Goal: Task Accomplishment & Management: Complete application form

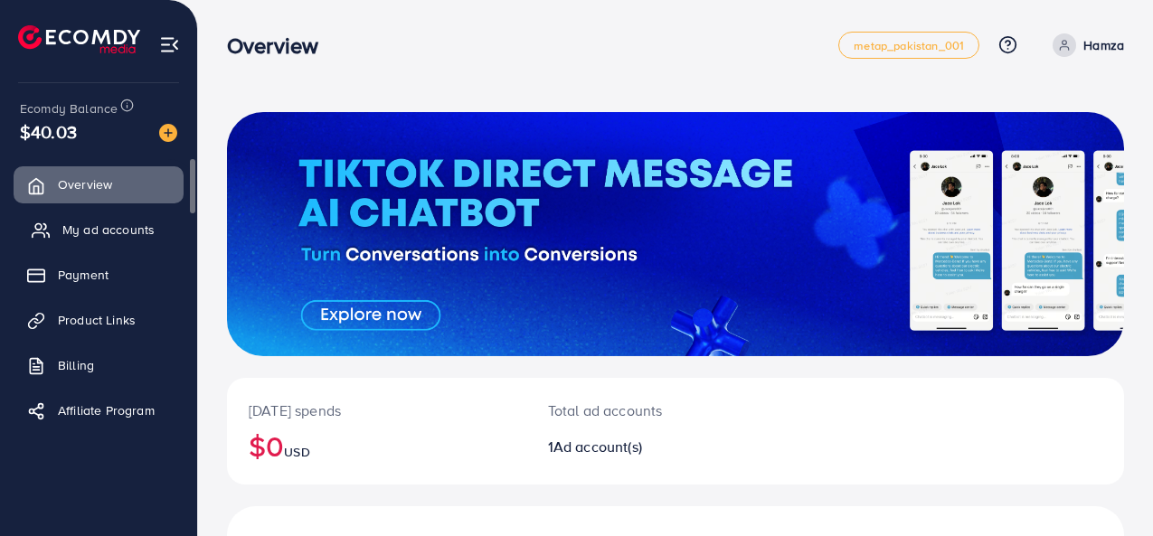
click at [87, 223] on span "My ad accounts" at bounding box center [108, 230] width 92 height 18
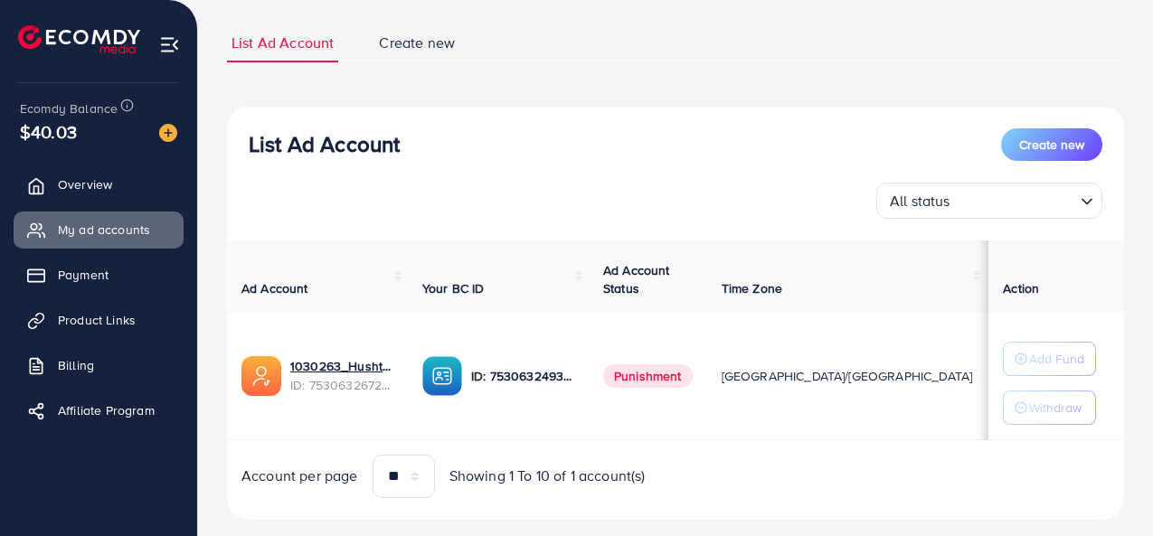
scroll to position [149, 0]
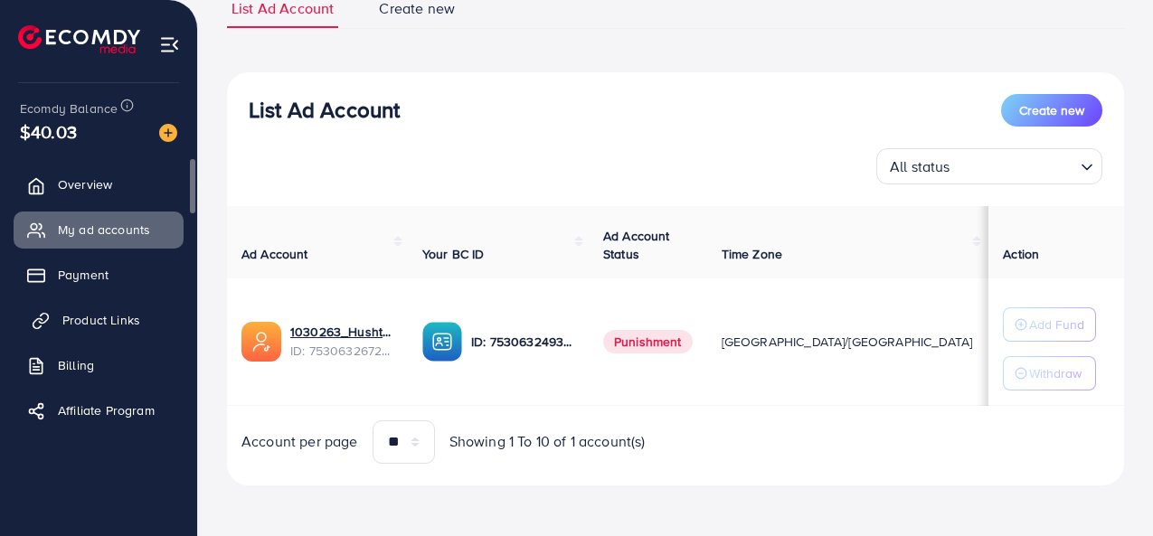
click at [87, 327] on span "Product Links" at bounding box center [101, 320] width 78 height 18
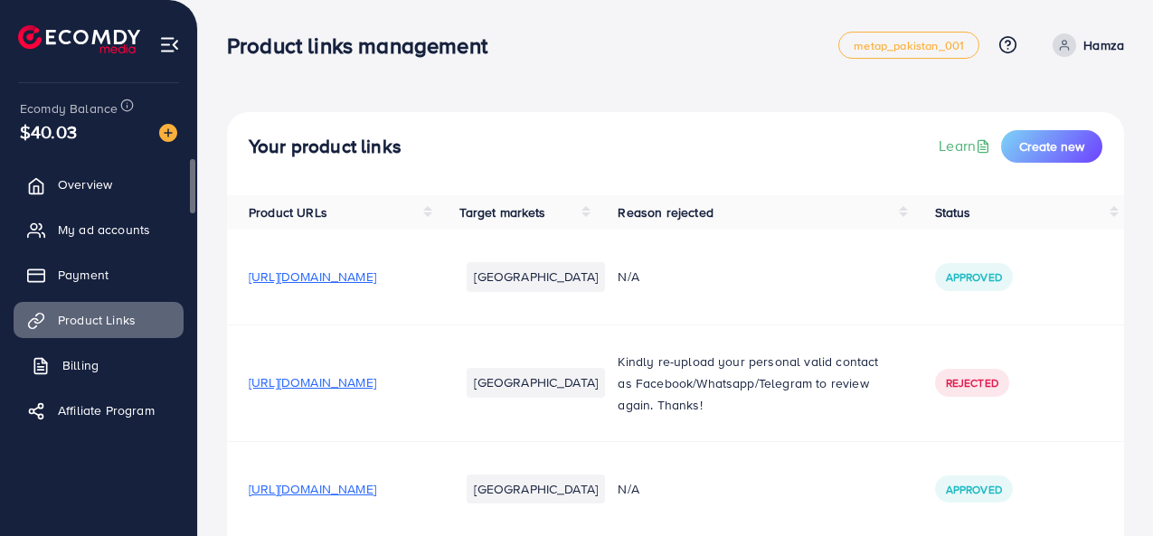
click at [86, 369] on span "Billing" at bounding box center [80, 365] width 36 height 18
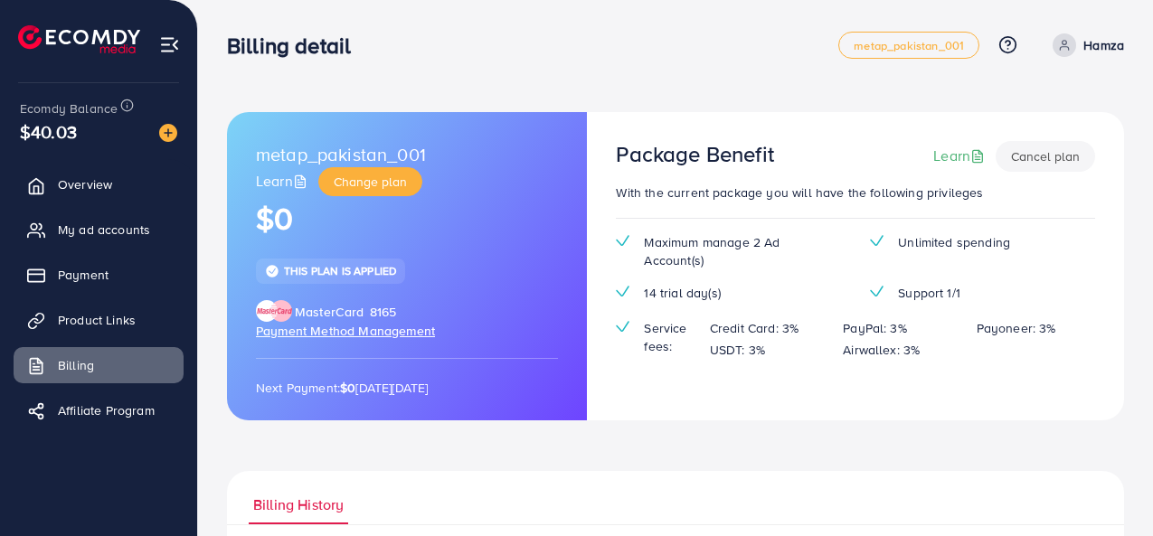
click at [726, 482] on div "metap_pakistan_001 Learn Change plan $0 This plan is applied MasterCard 8165 Pa…" at bounding box center [675, 470] width 897 height 717
click at [596, 35] on div "Billing detail" at bounding box center [532, 46] width 611 height 26
click at [75, 354] on link "Billing" at bounding box center [99, 365] width 170 height 36
click at [91, 279] on span "Payment" at bounding box center [87, 275] width 51 height 18
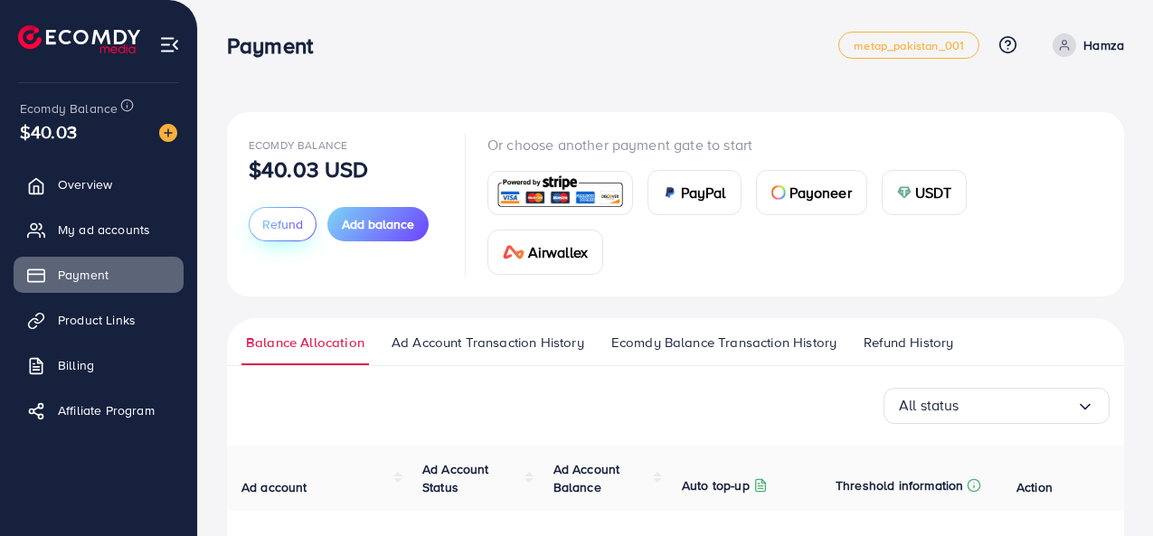
click at [286, 224] on span "Refund" at bounding box center [282, 224] width 41 height 18
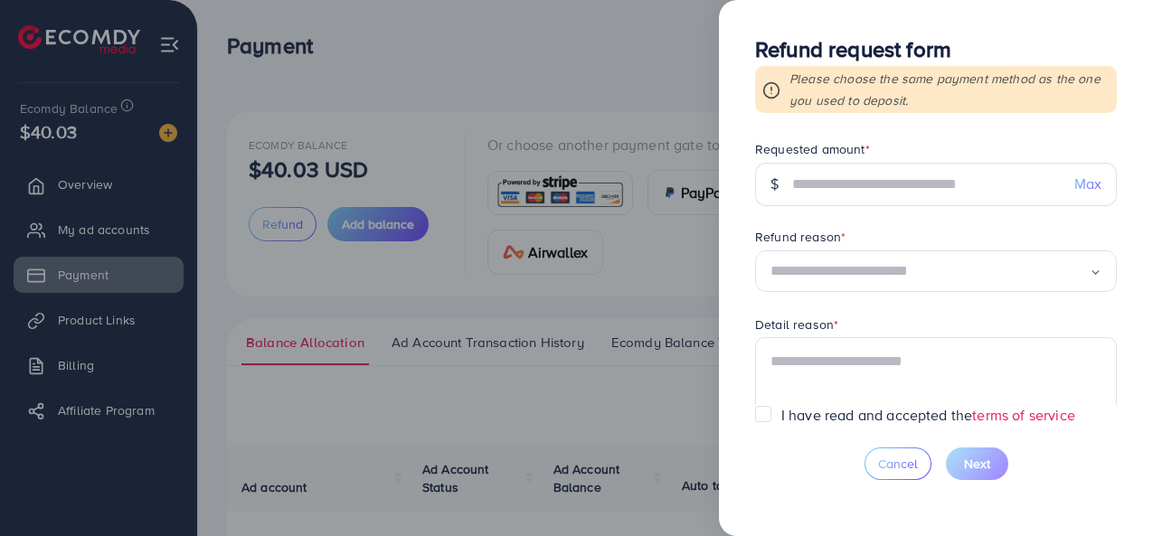
click at [680, 262] on div at bounding box center [576, 268] width 1153 height 536
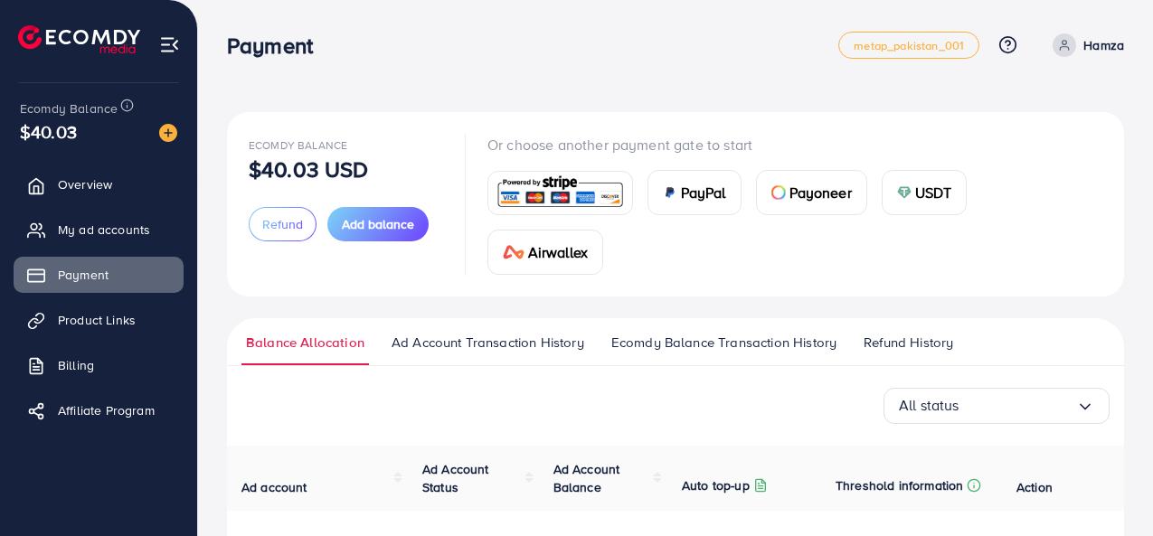
click at [935, 187] on span "USDT" at bounding box center [933, 193] width 37 height 22
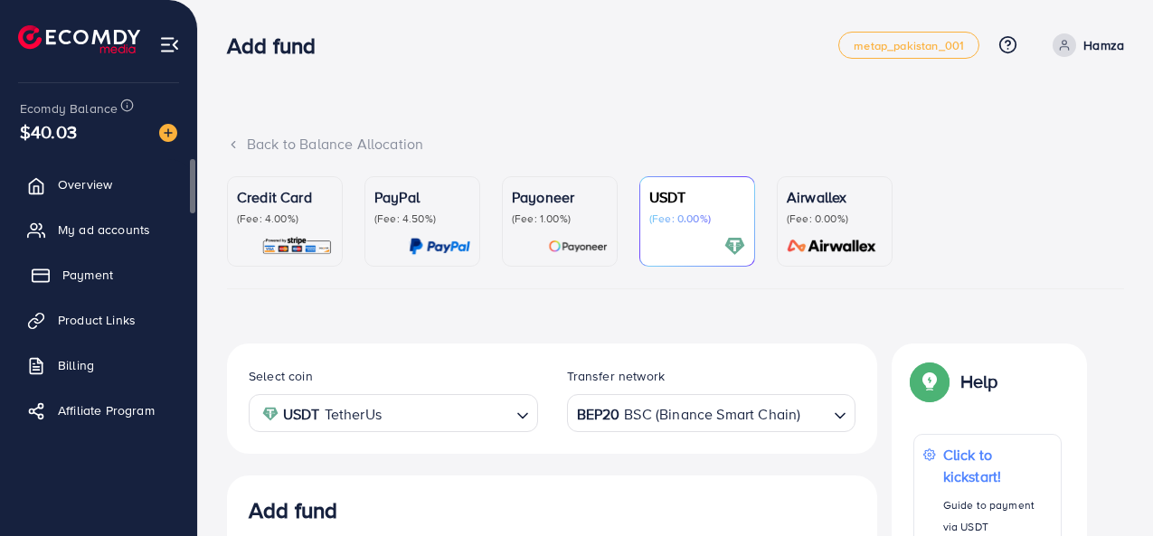
click at [109, 282] on span "Payment" at bounding box center [87, 275] width 51 height 18
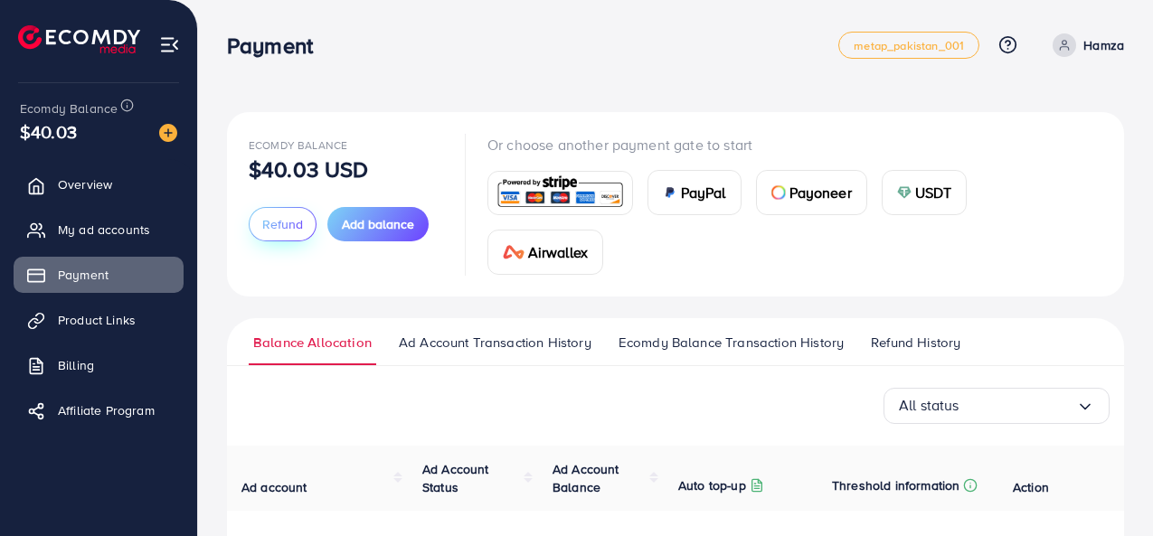
click at [262, 212] on button "Refund" at bounding box center [283, 224] width 68 height 34
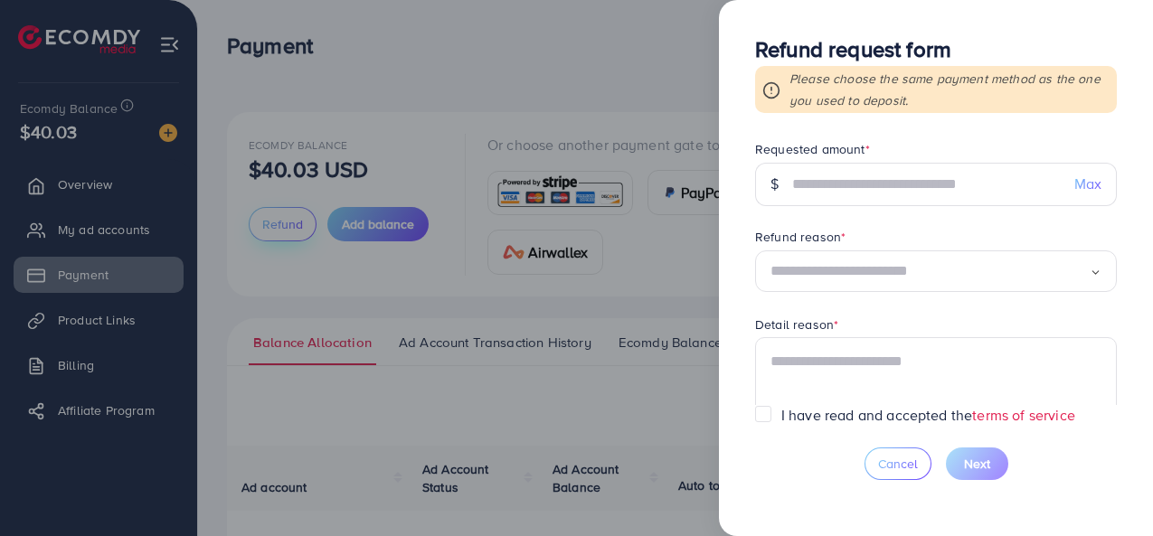
click at [262, 212] on div at bounding box center [576, 268] width 1153 height 536
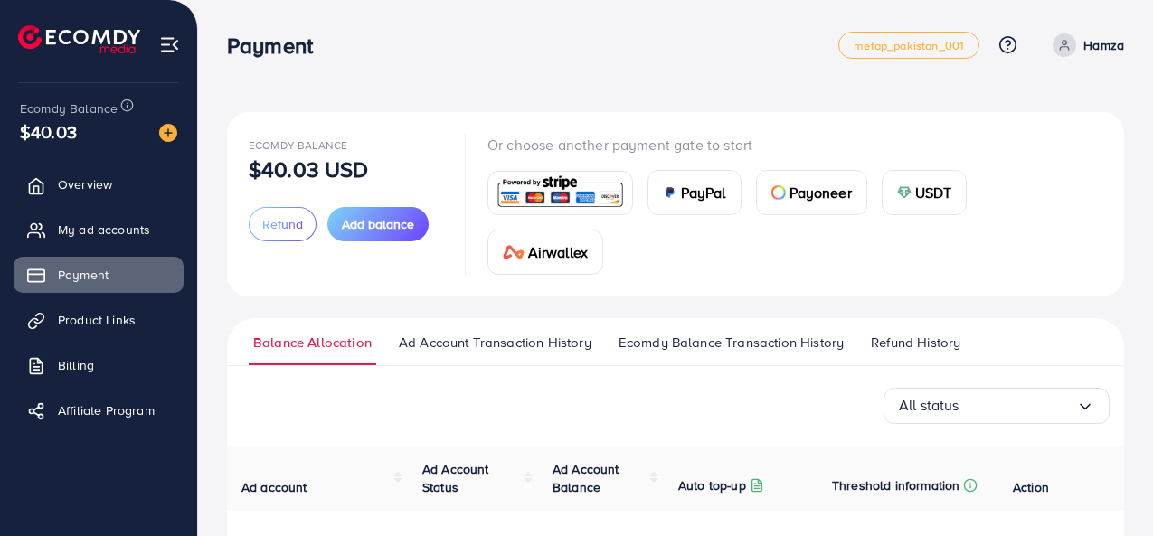
click at [270, 222] on span "Refund" at bounding box center [282, 224] width 41 height 18
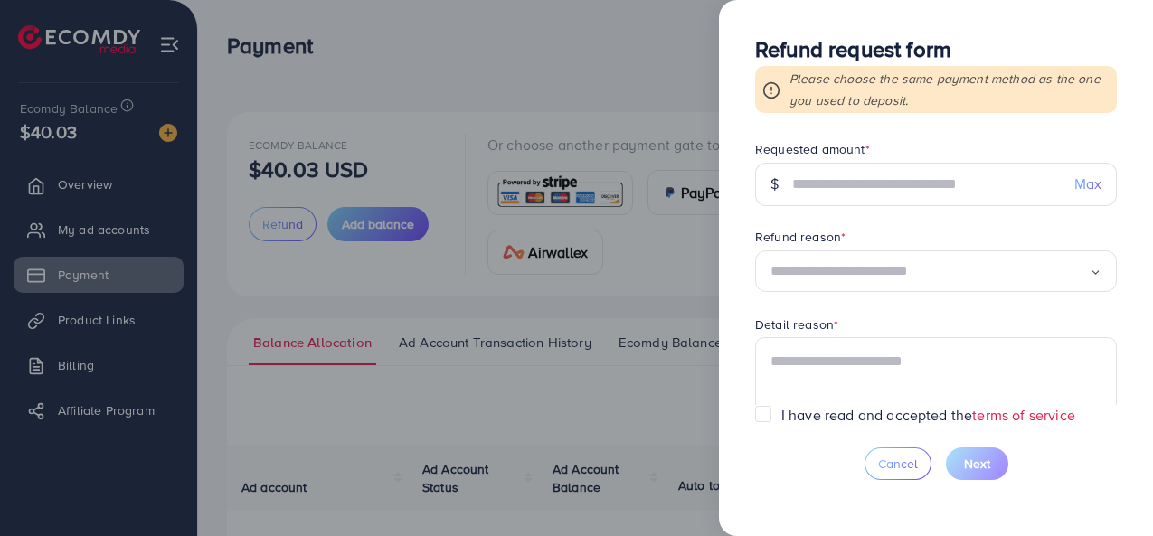
click at [271, 222] on div at bounding box center [576, 268] width 1153 height 536
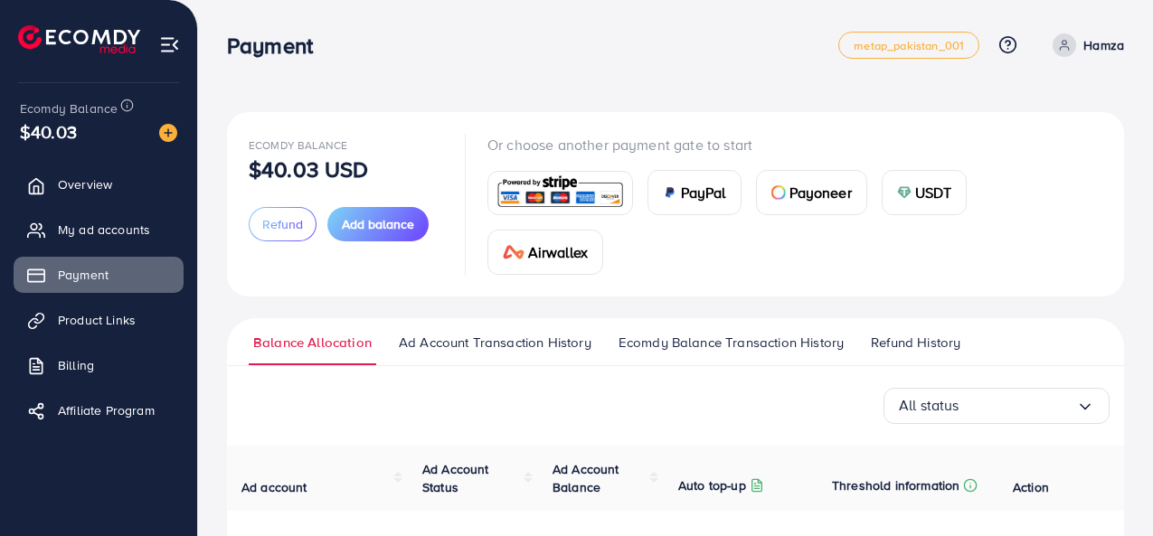
drag, startPoint x: 904, startPoint y: 343, endPoint x: 863, endPoint y: 347, distance: 41.8
click at [903, 343] on span "Refund History" at bounding box center [916, 343] width 90 height 20
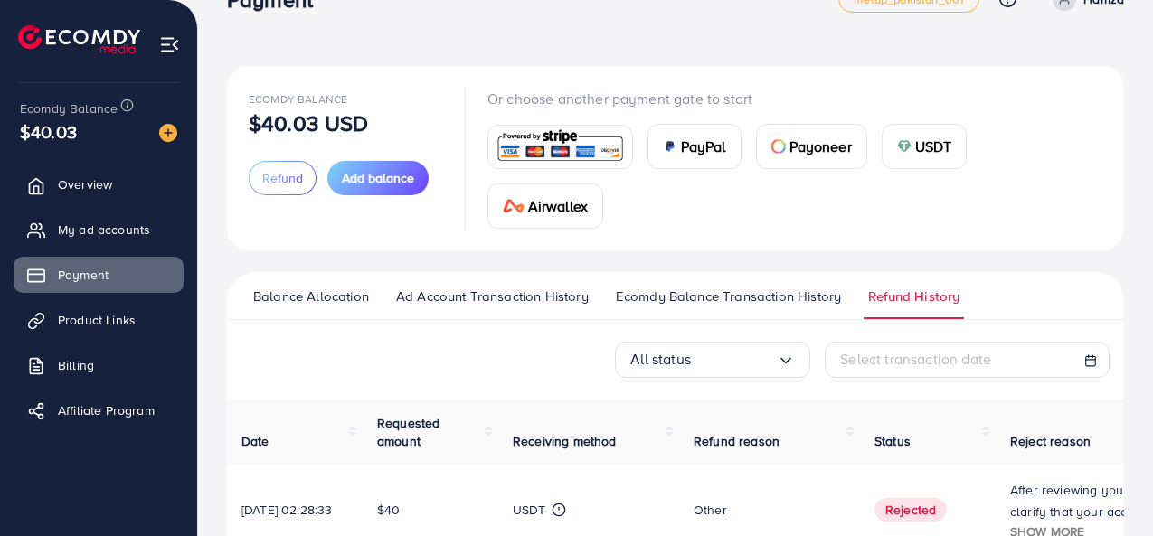
scroll to position [15, 0]
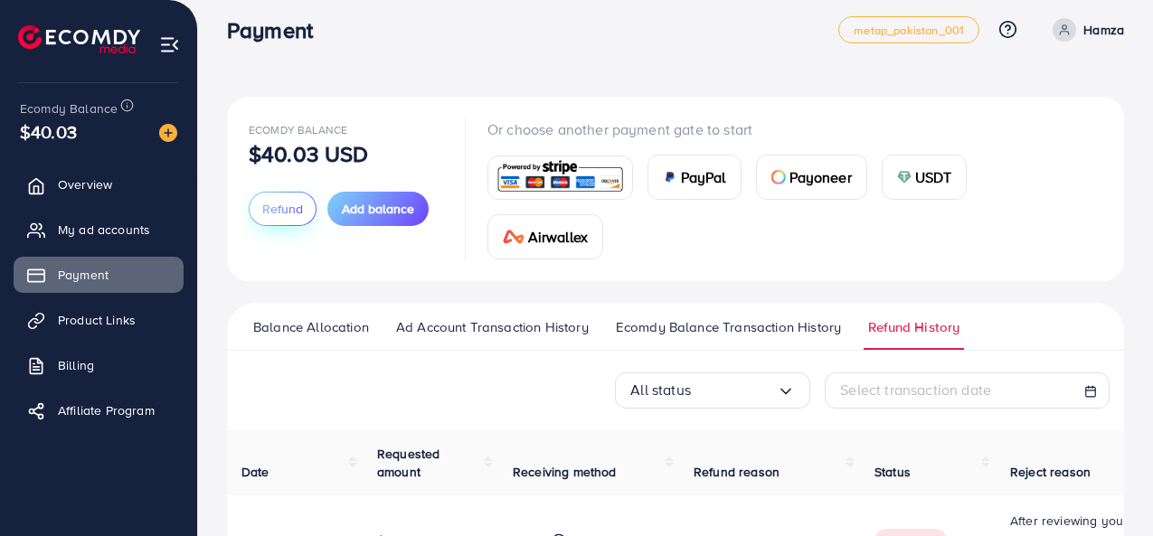
click at [285, 209] on span "Refund" at bounding box center [282, 209] width 41 height 18
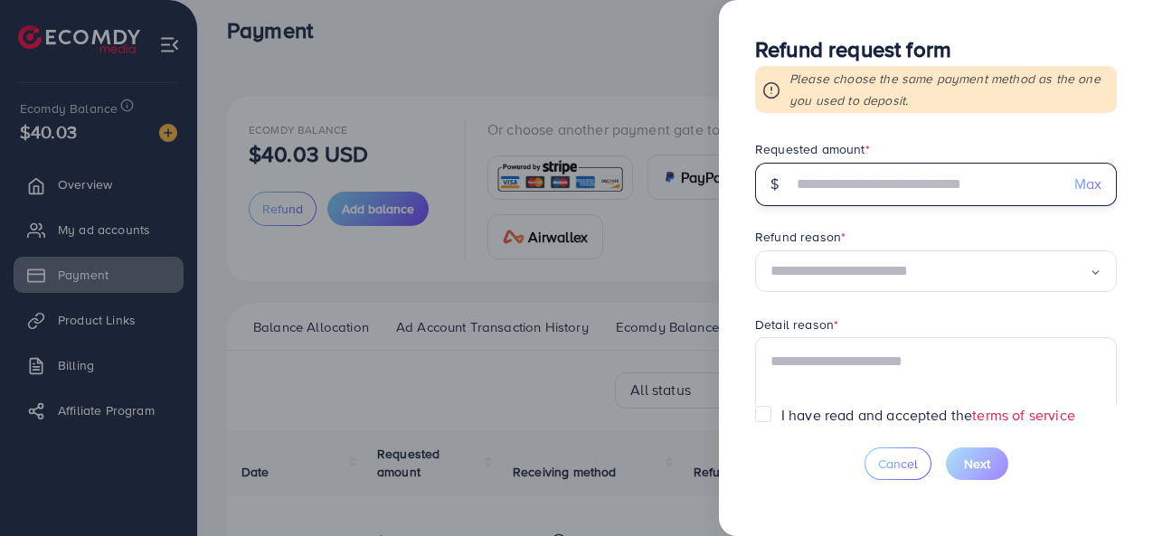
click at [932, 187] on input "text" at bounding box center [926, 184] width 268 height 43
type input "**"
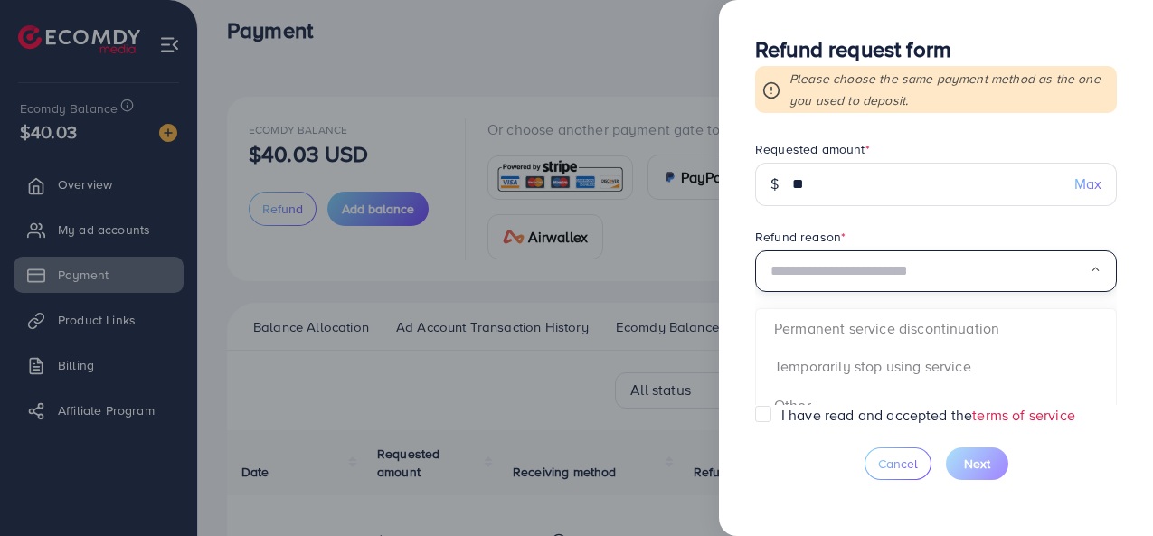
click at [1011, 255] on div "Loading..." at bounding box center [936, 272] width 362 height 43
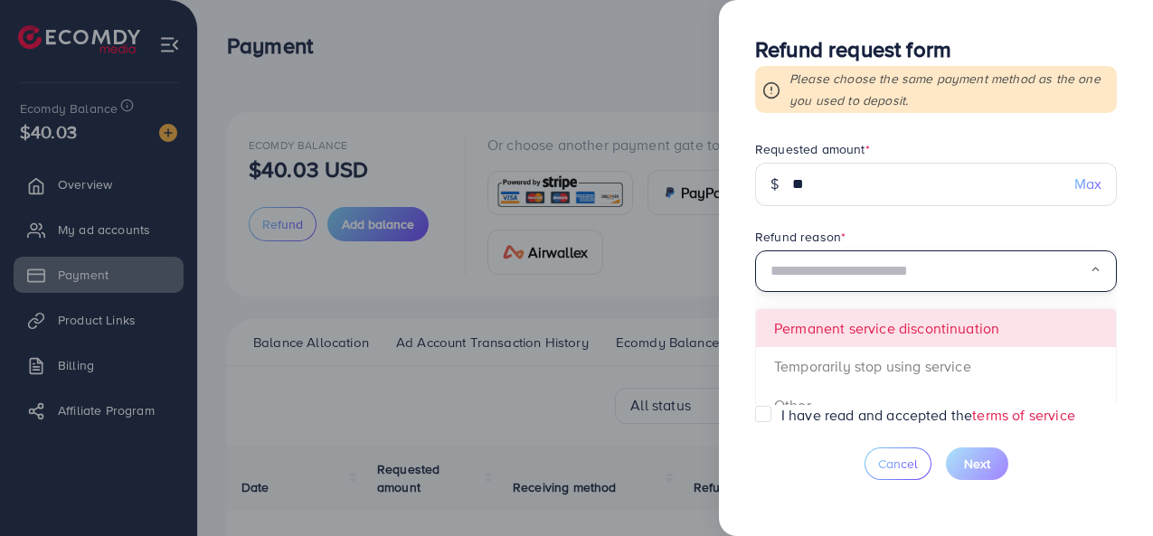
scroll to position [137, 0]
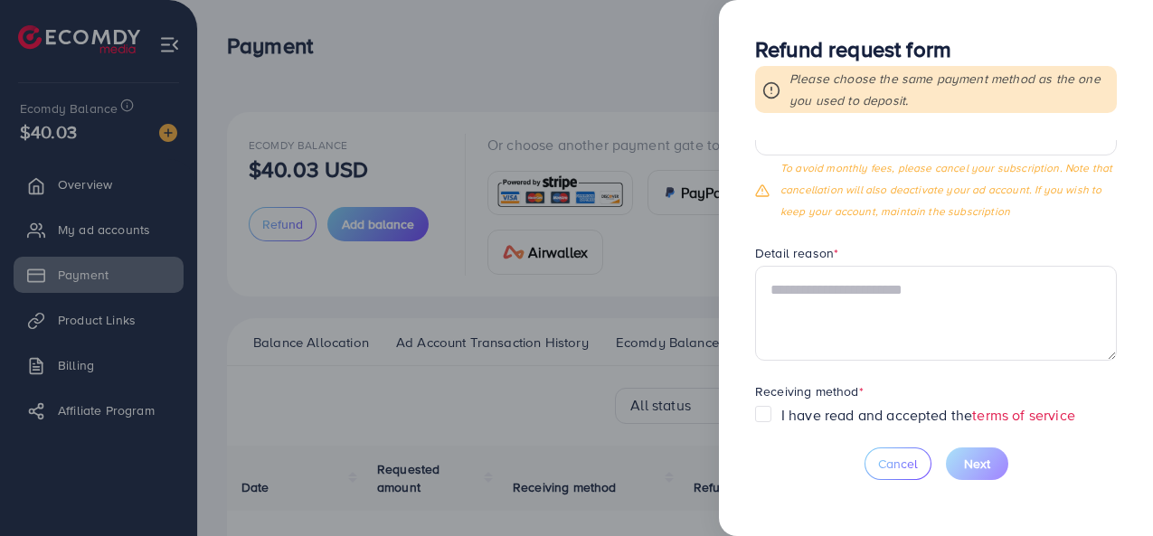
click at [836, 271] on form "Requested amount * $ ** Max Refund reason * Other Loading... Permanent service …" at bounding box center [936, 272] width 362 height 265
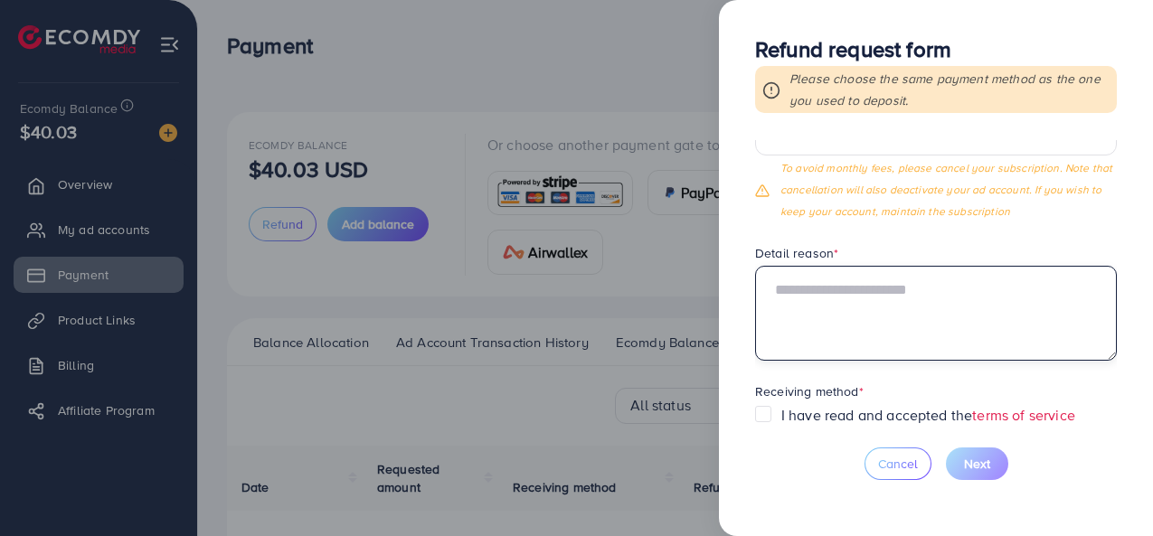
click at [845, 294] on textarea at bounding box center [936, 313] width 362 height 94
paste textarea "**********"
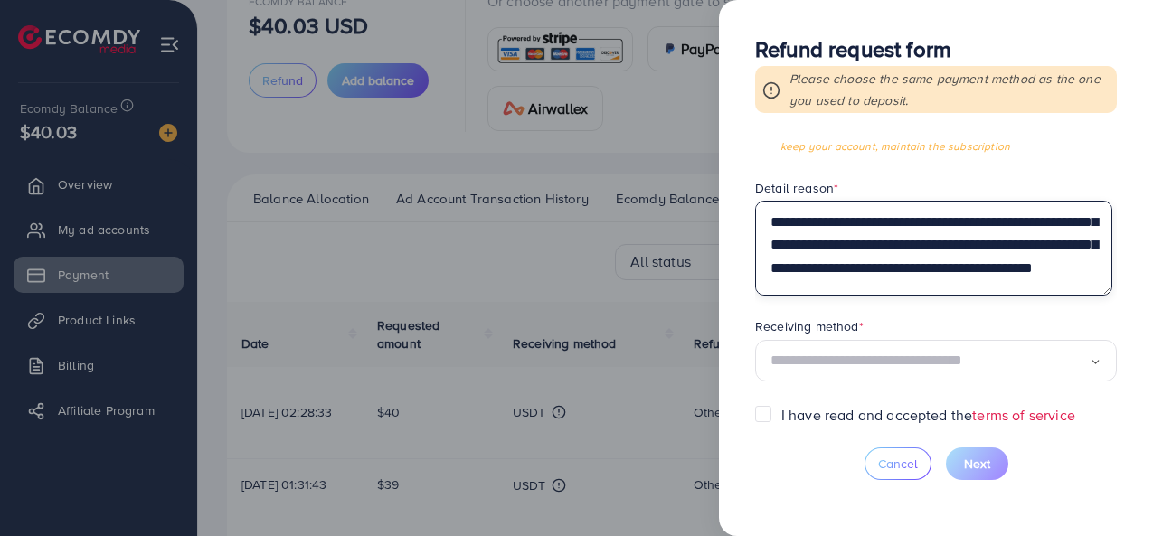
scroll to position [211, 0]
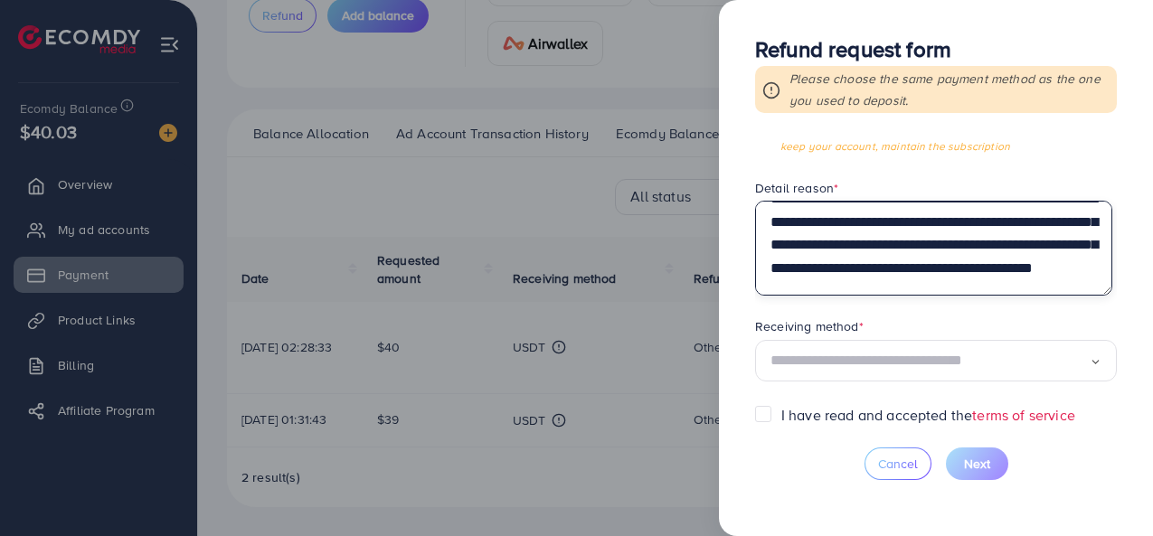
type textarea "**********"
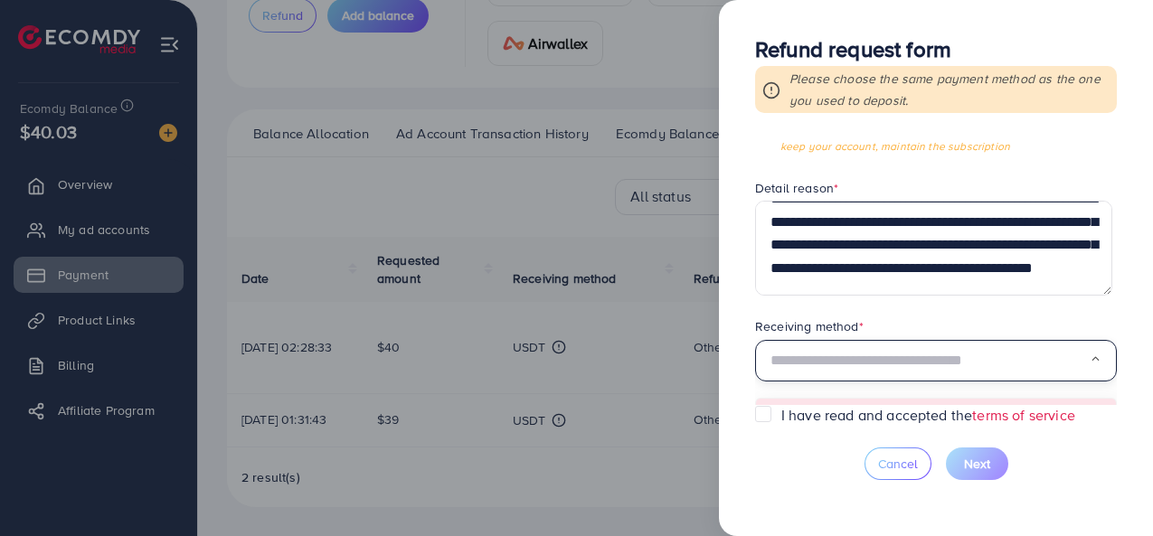
click at [942, 350] on input "Search for option" at bounding box center [930, 361] width 319 height 28
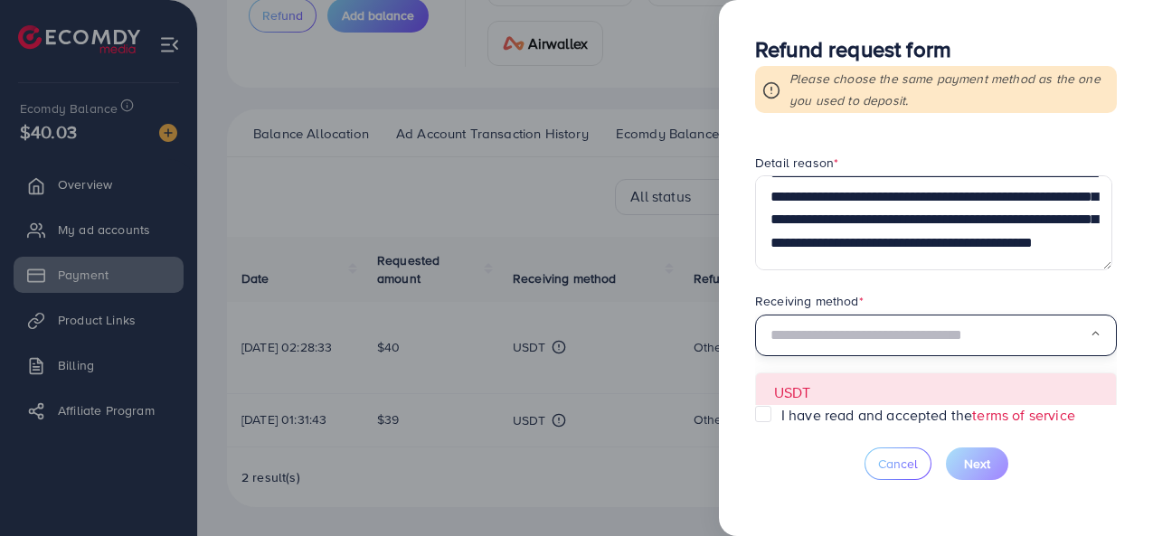
scroll to position [234, 0]
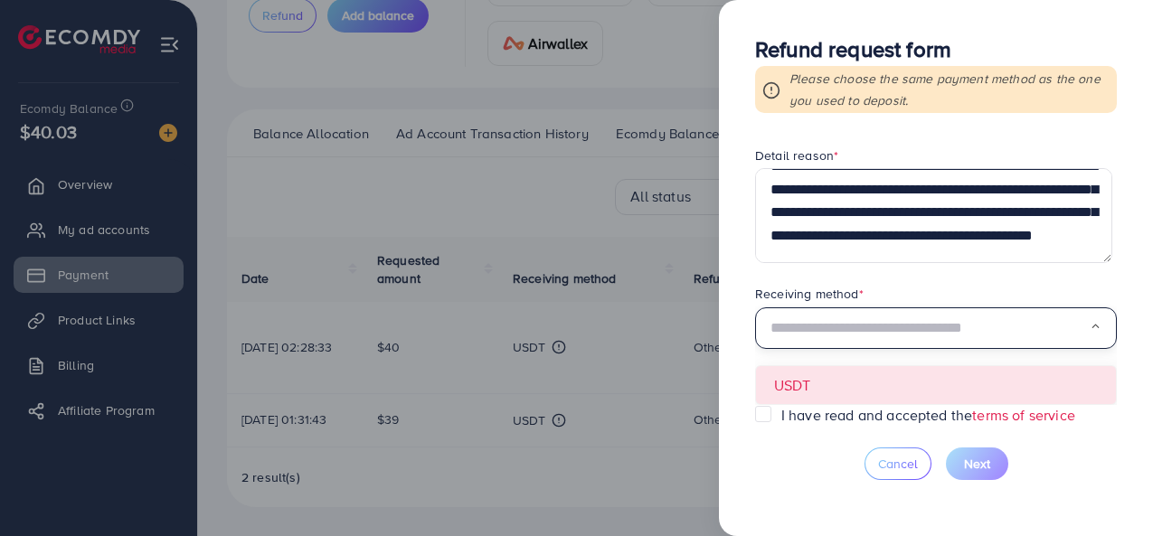
click at [817, 383] on form "Requested amount * $ ** Max Refund reason * Other Loading... To avoid monthly f…" at bounding box center [936, 272] width 362 height 265
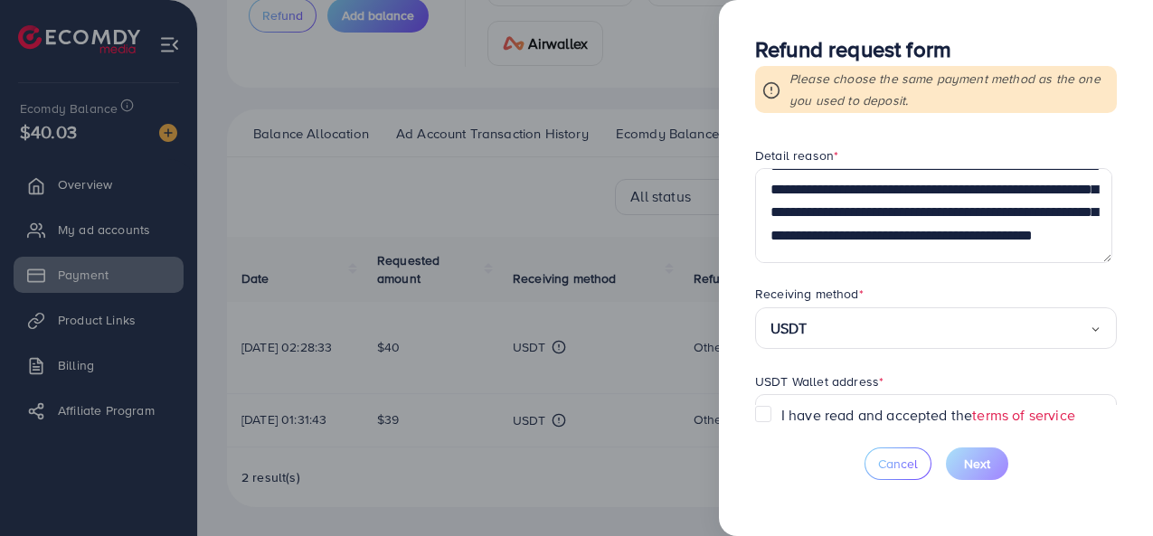
scroll to position [445, 0]
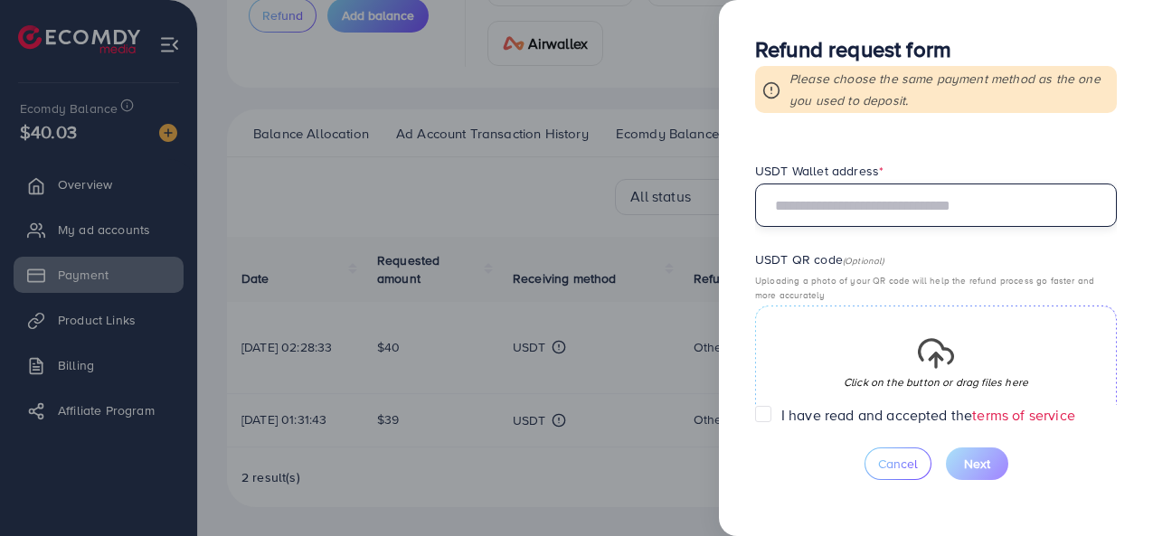
click at [810, 212] on input "text" at bounding box center [936, 205] width 362 height 43
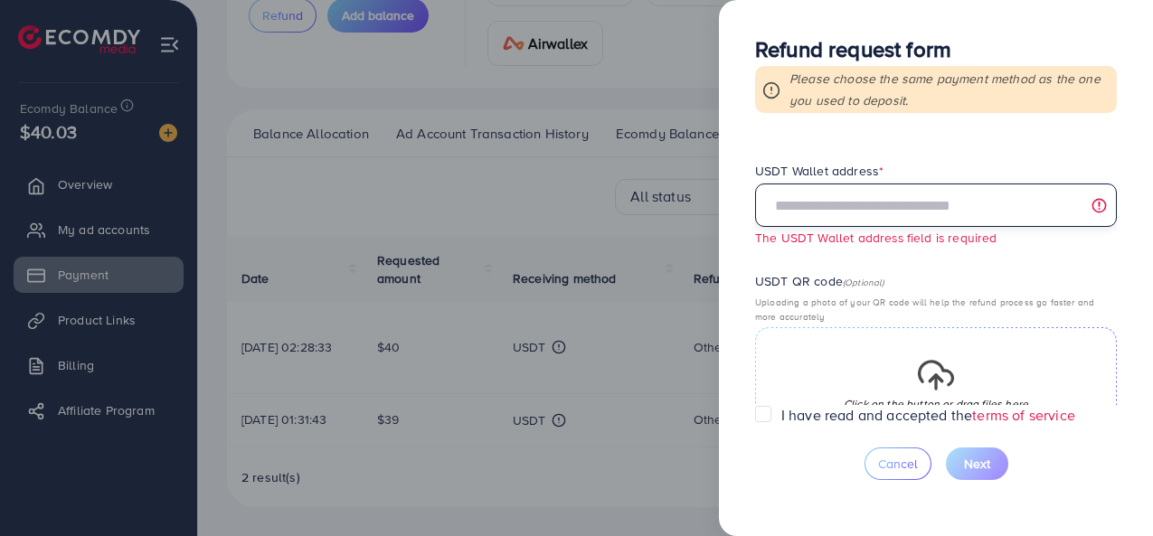
paste input "**********"
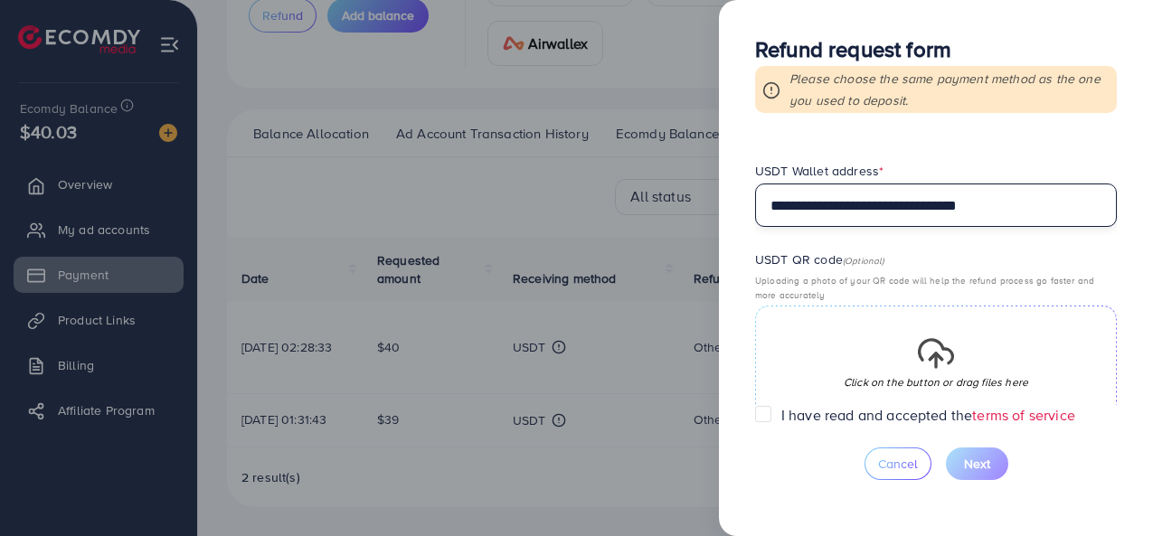
type input "**********"
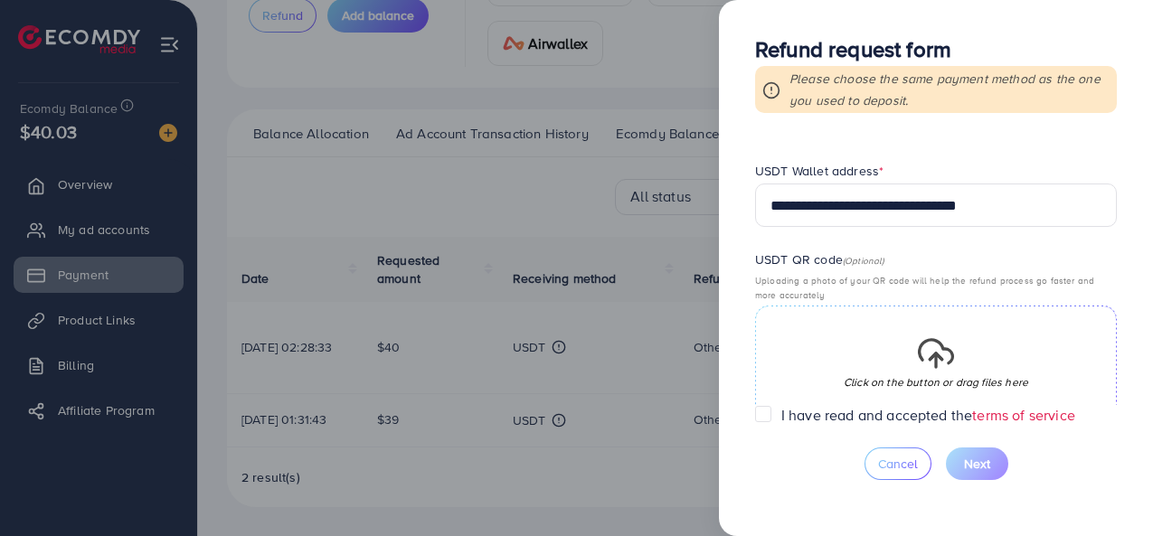
click at [849, 365] on div "Click on the button or drag files here" at bounding box center [936, 372] width 185 height 72
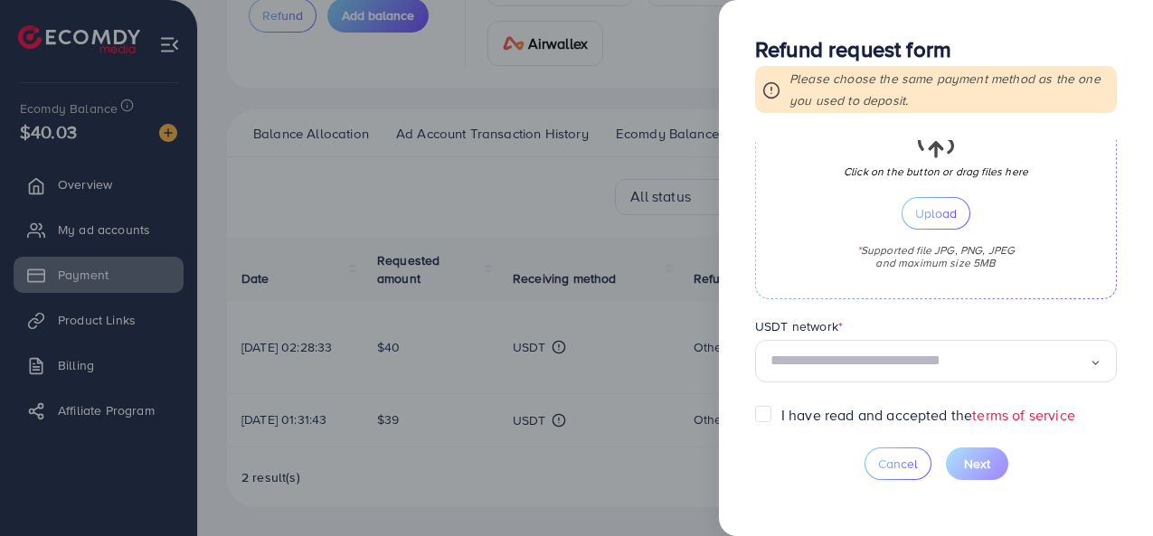
scroll to position [226, 0]
drag, startPoint x: 915, startPoint y: 216, endPoint x: 898, endPoint y: 224, distance: 19.0
click at [915, 217] on span "Upload" at bounding box center [936, 213] width 42 height 13
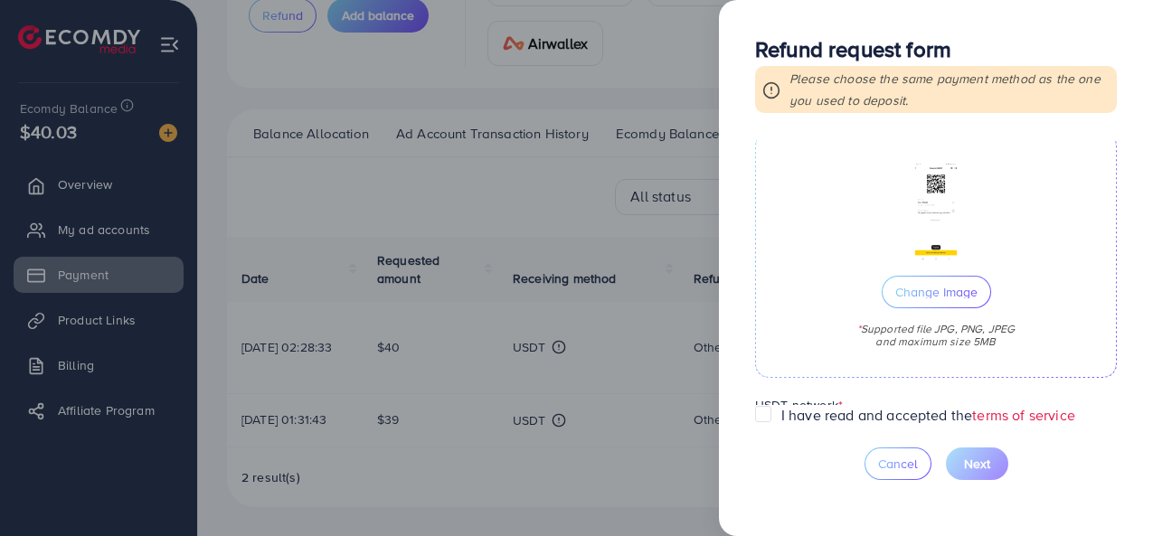
scroll to position [697, 0]
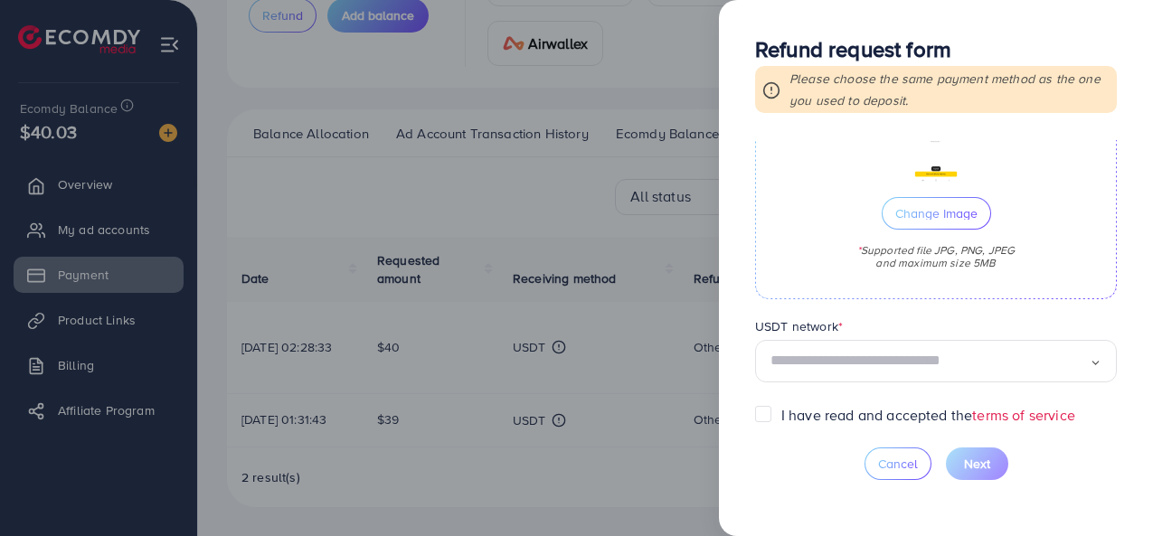
click at [752, 355] on div "**********" at bounding box center [936, 268] width 434 height 536
click at [781, 368] on input "Search for option" at bounding box center [930, 361] width 319 height 28
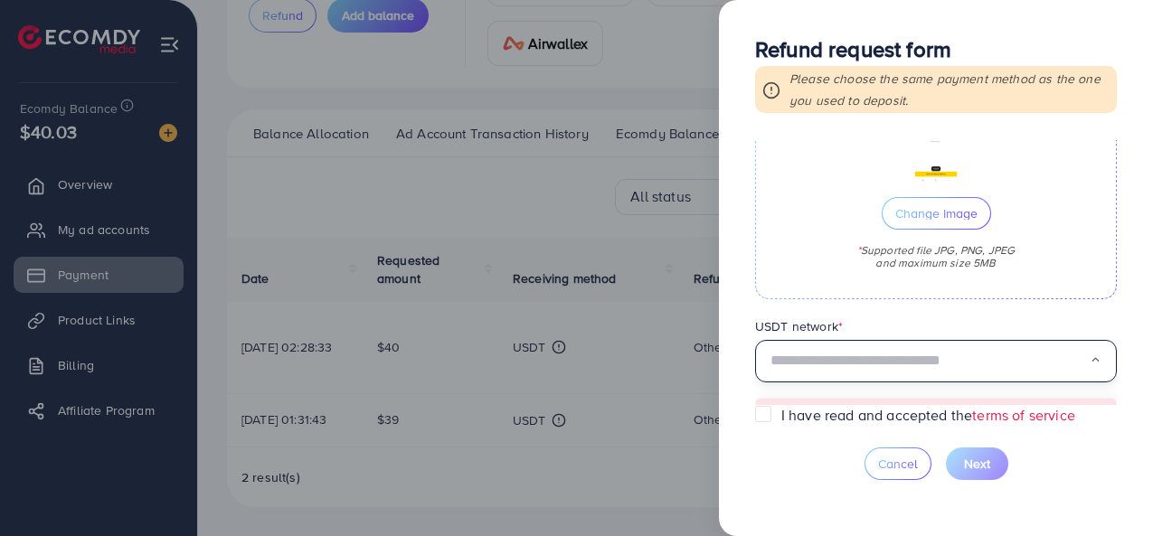
click at [850, 358] on input "Search for option" at bounding box center [930, 361] width 319 height 28
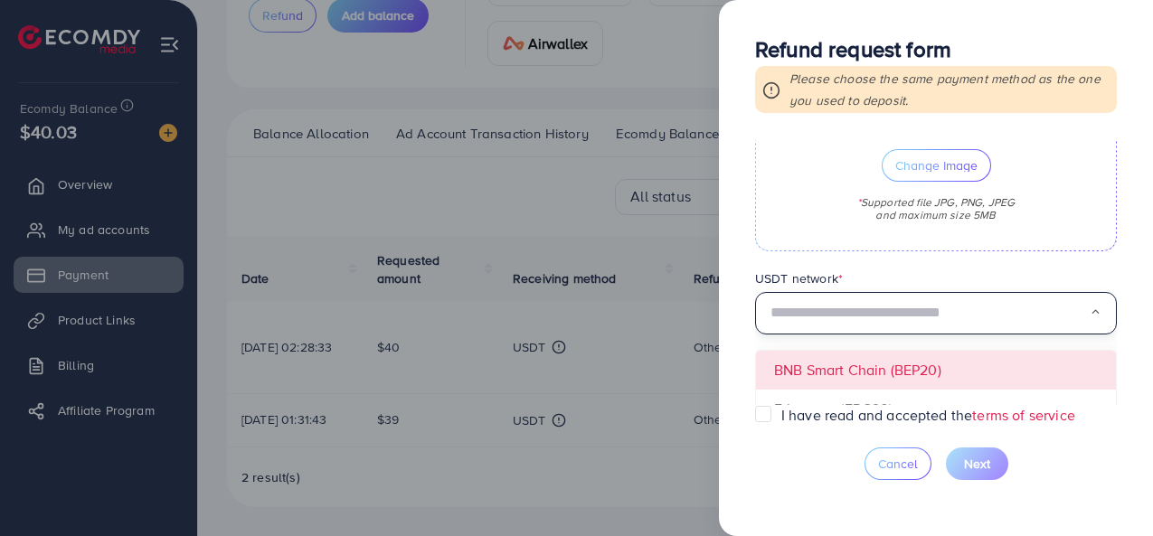
scroll to position [908, 0]
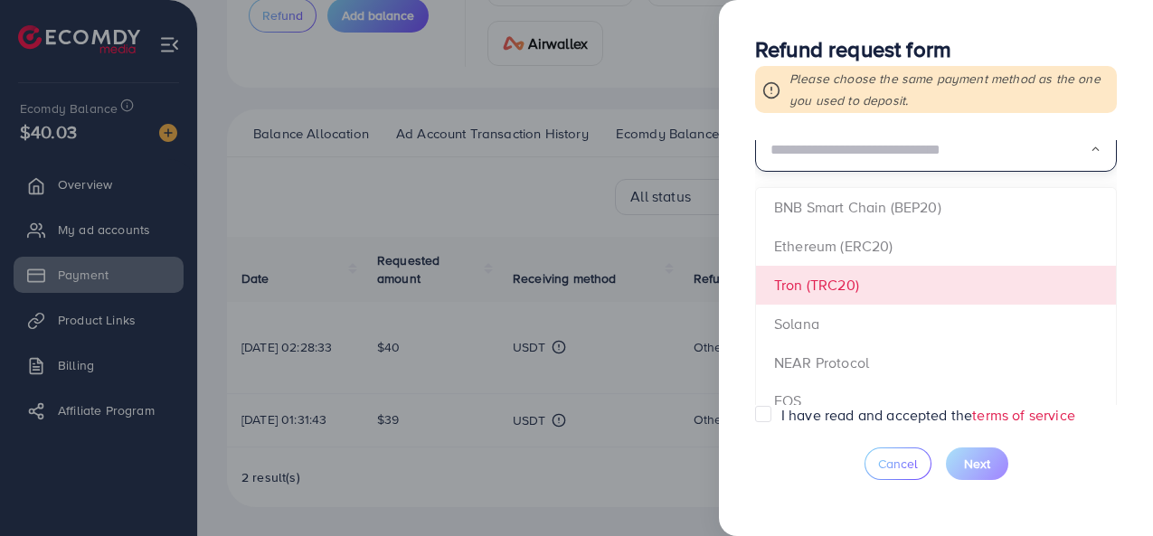
click at [808, 288] on form "**********" at bounding box center [936, 272] width 362 height 265
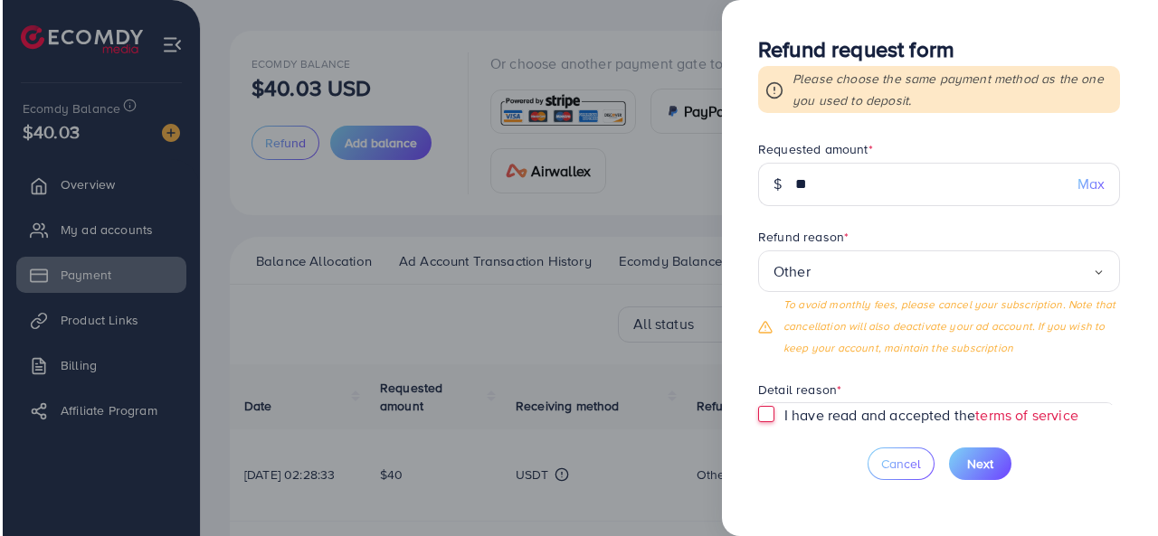
scroll to position [15, 0]
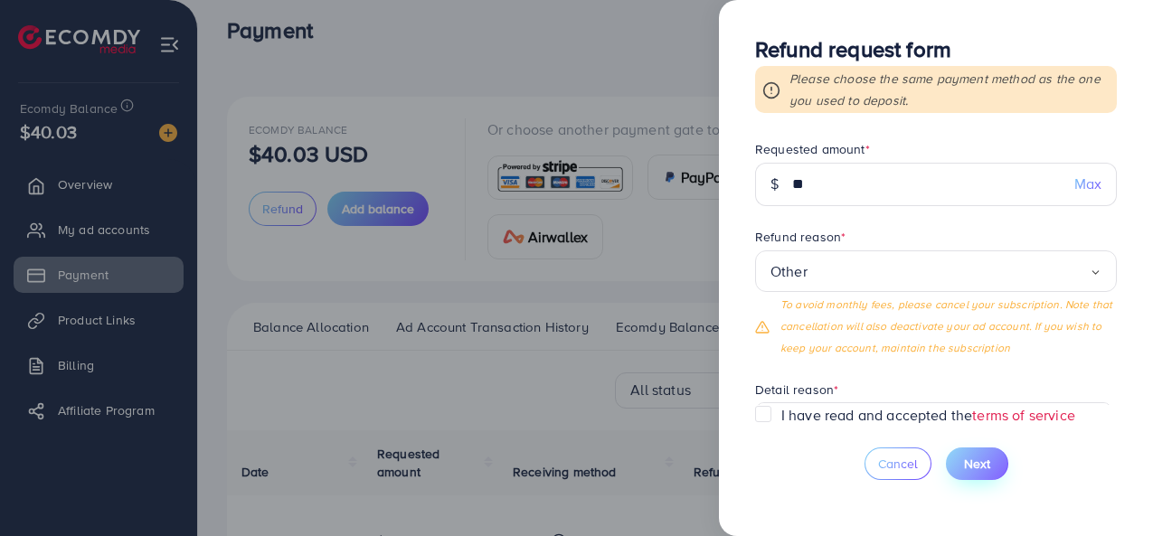
click at [985, 459] on span "Next" at bounding box center [977, 464] width 26 height 18
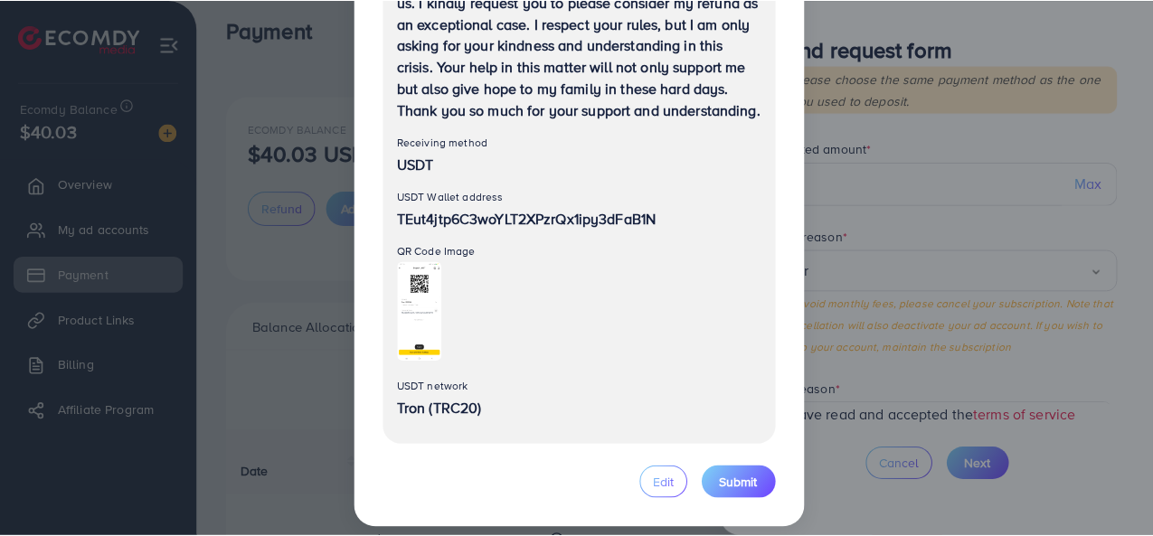
scroll to position [579, 0]
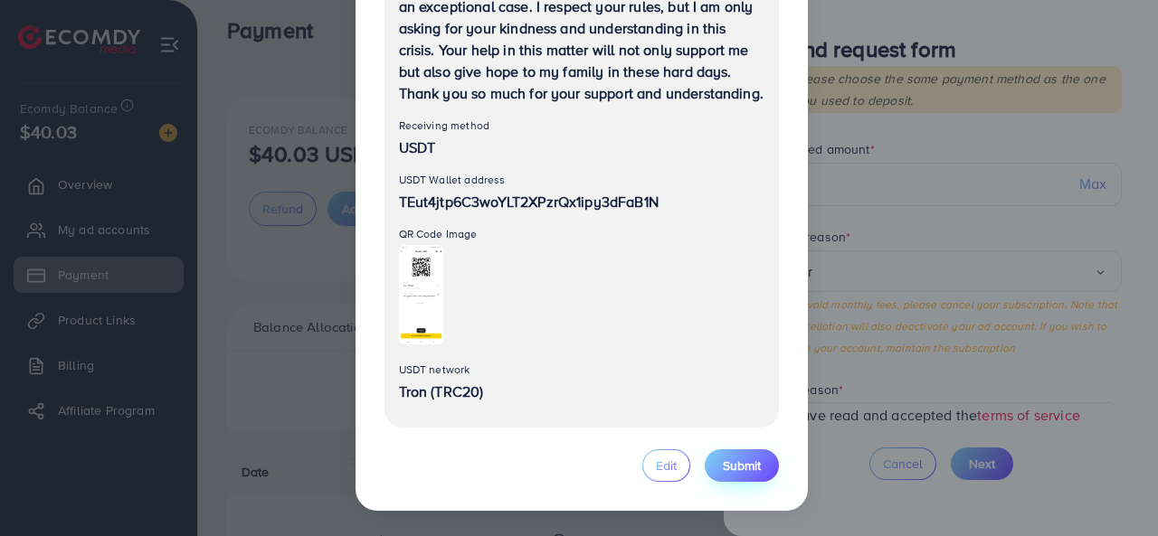
click at [733, 460] on span "Submit" at bounding box center [742, 466] width 38 height 18
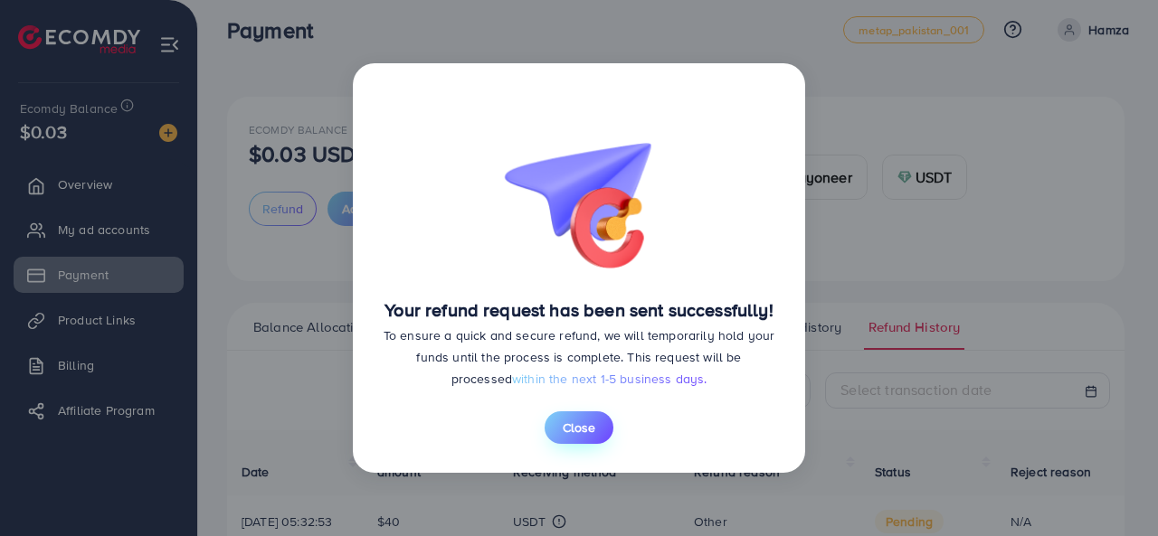
click at [568, 430] on span "Close" at bounding box center [579, 428] width 33 height 18
